Goal: Task Accomplishment & Management: Use online tool/utility

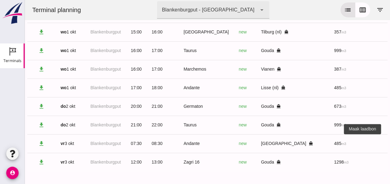
scroll to position [0, 166]
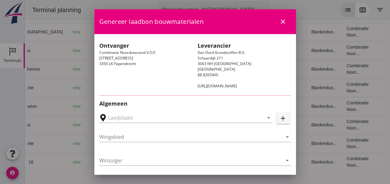
type input "[GEOGRAPHIC_DATA], [GEOGRAPHIC_DATA]"
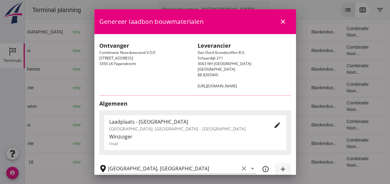
type input "Andante"
type input "Floor Vijfhuizen"
type input "485"
type input "Ophoogzand (6120)"
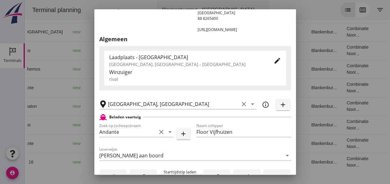
scroll to position [124, 0]
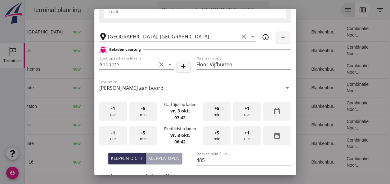
click at [114, 114] on div "-1 uur" at bounding box center [113, 112] width 28 height 20
click at [220, 113] on div "+5 min" at bounding box center [217, 112] width 28 height 20
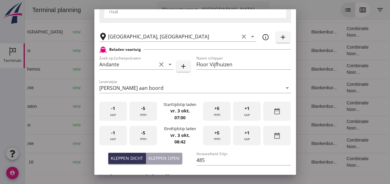
click at [118, 135] on div "-1 uur" at bounding box center [113, 136] width 28 height 20
click at [142, 135] on span "-5" at bounding box center [143, 133] width 4 height 7
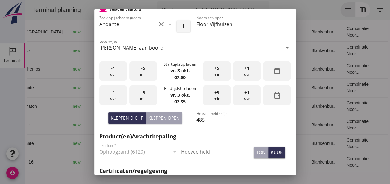
scroll to position [217, 0]
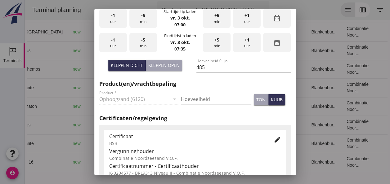
click at [197, 100] on input "Hoeveelheid" at bounding box center [216, 99] width 70 height 10
type input "485"
click at [273, 100] on div "kuub" at bounding box center [277, 99] width 12 height 7
click at [274, 139] on icon "edit" at bounding box center [277, 139] width 7 height 7
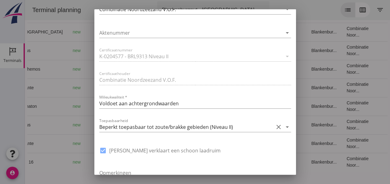
scroll to position [465, 0]
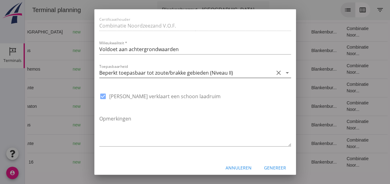
click at [283, 73] on icon "arrow_drop_down" at bounding box center [286, 72] width 7 height 7
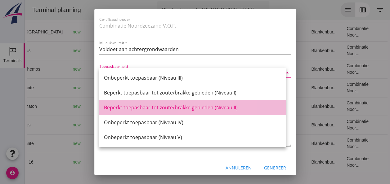
click at [226, 108] on div "Beperkt toepasbaar tot zoute/brakke gebieden (Niveau II)" at bounding box center [192, 107] width 177 height 7
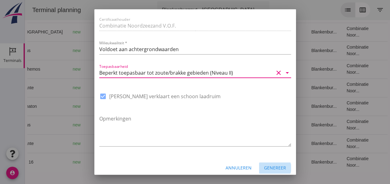
click at [269, 170] on div "Genereer" at bounding box center [275, 168] width 22 height 7
